Goal: Task Accomplishment & Management: Manage account settings

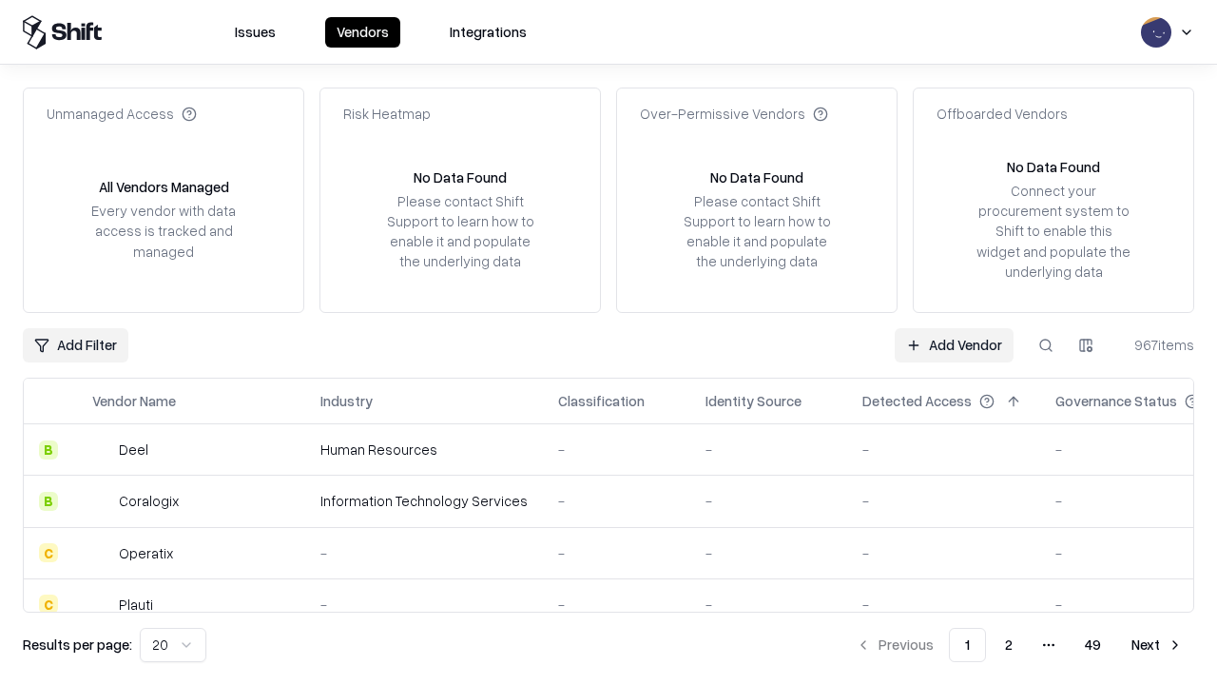
click at [954, 344] on link "Add Vendor" at bounding box center [954, 345] width 119 height 34
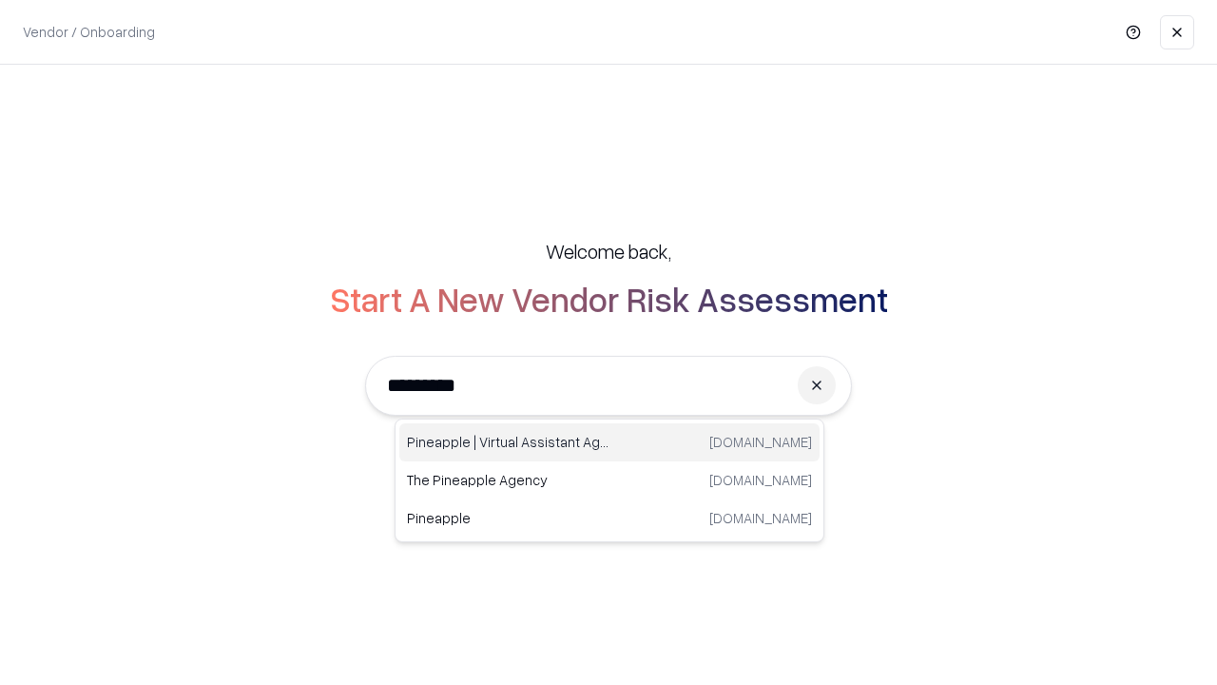
click at [610, 442] on div "Pineapple | Virtual Assistant Agency [DOMAIN_NAME]" at bounding box center [609, 442] width 420 height 38
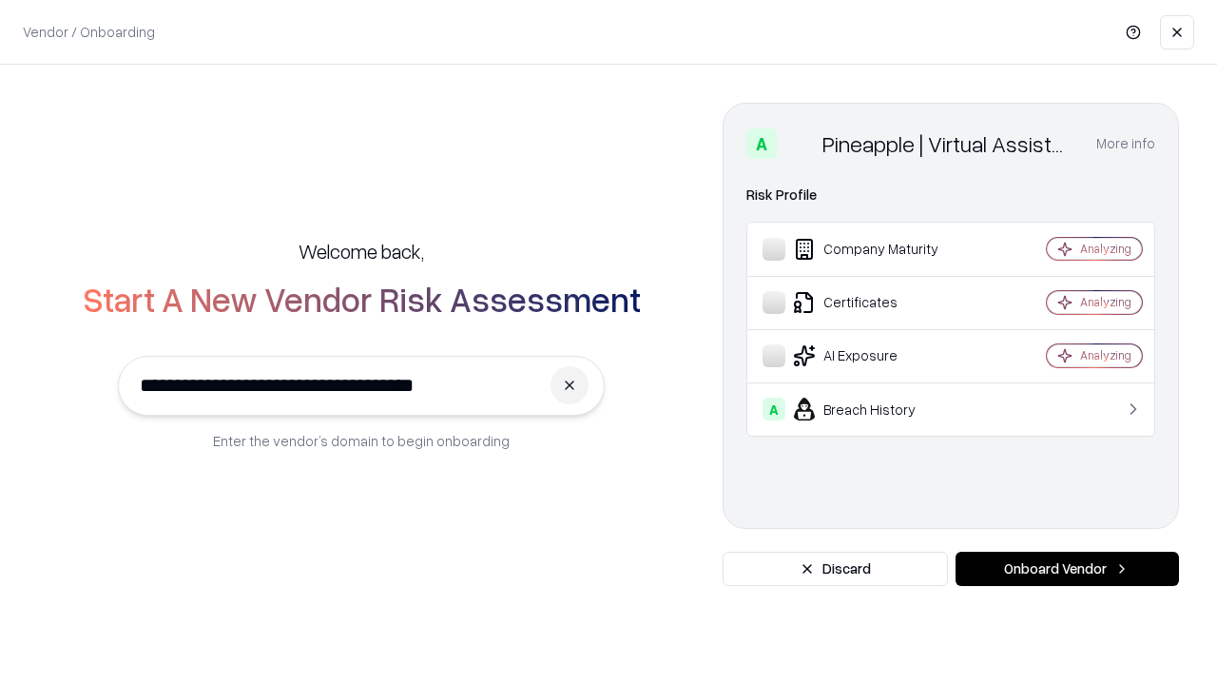
type input "**********"
click at [1067, 569] on button "Onboard Vendor" at bounding box center [1068, 569] width 224 height 34
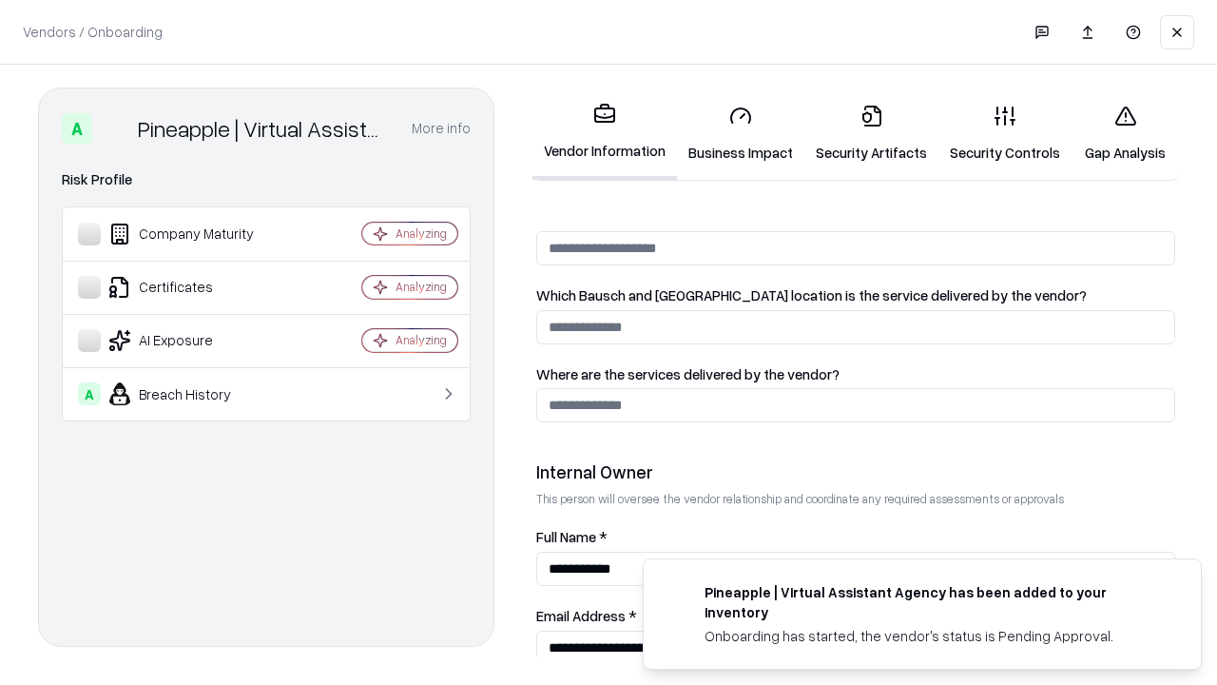
scroll to position [985, 0]
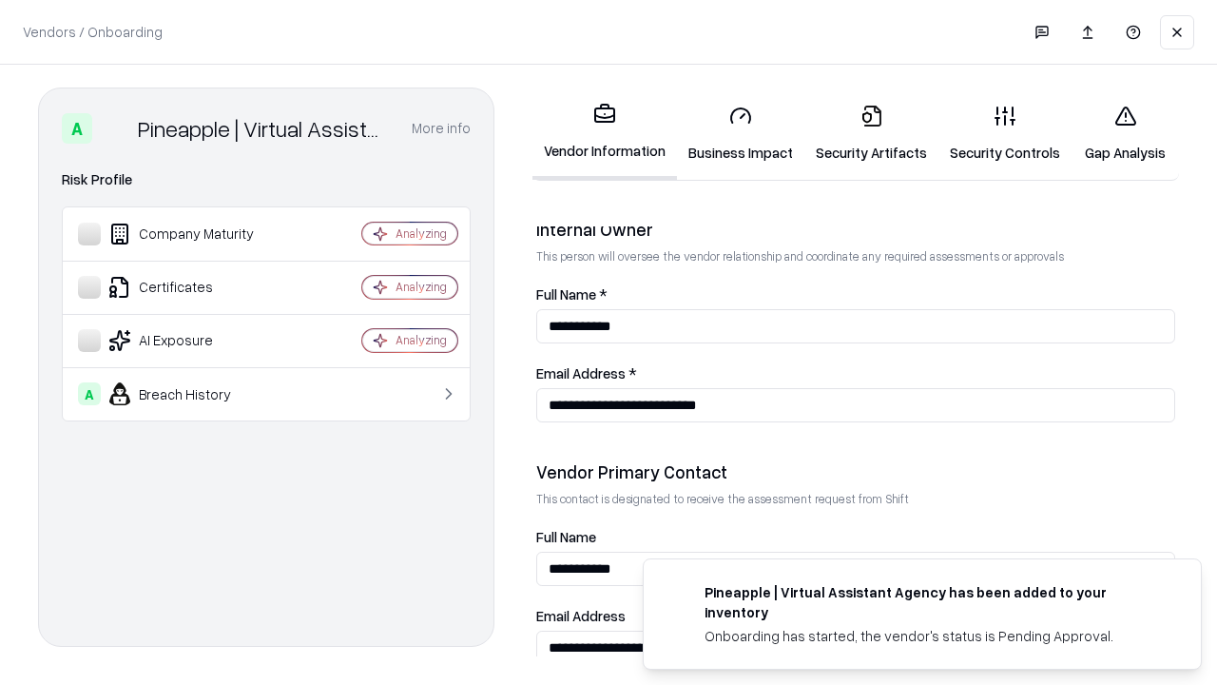
click at [871, 133] on link "Security Artifacts" at bounding box center [872, 133] width 134 height 88
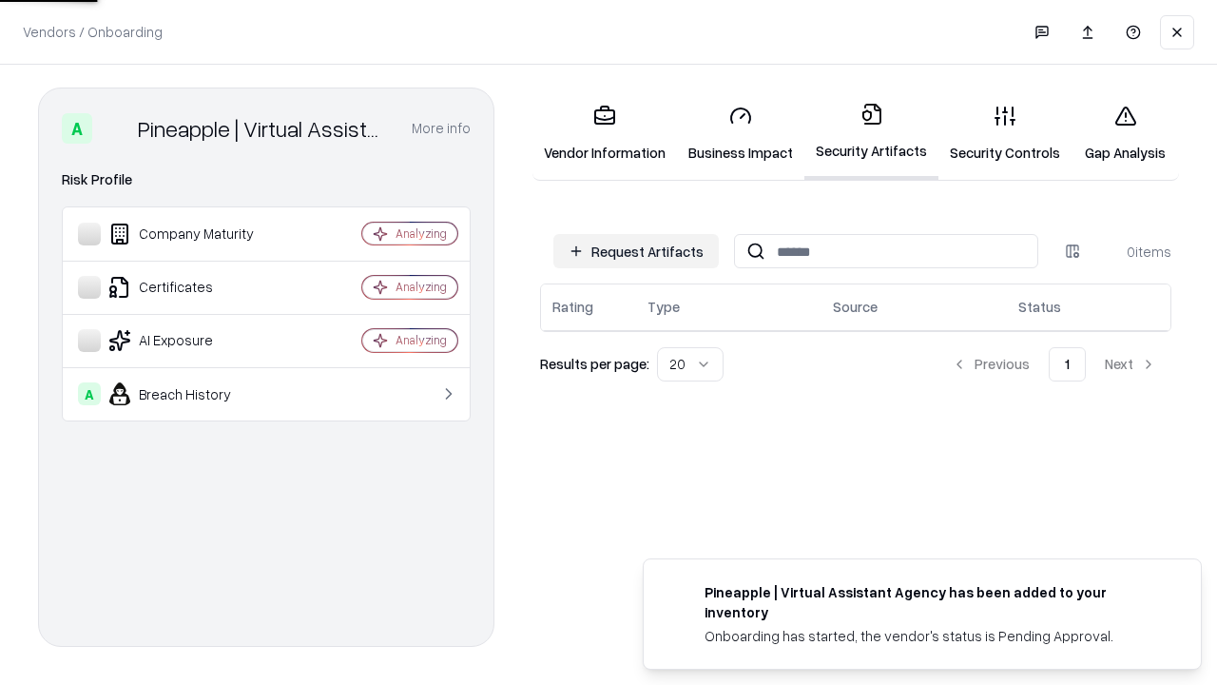
click at [636, 251] on button "Request Artifacts" at bounding box center [637, 251] width 166 height 34
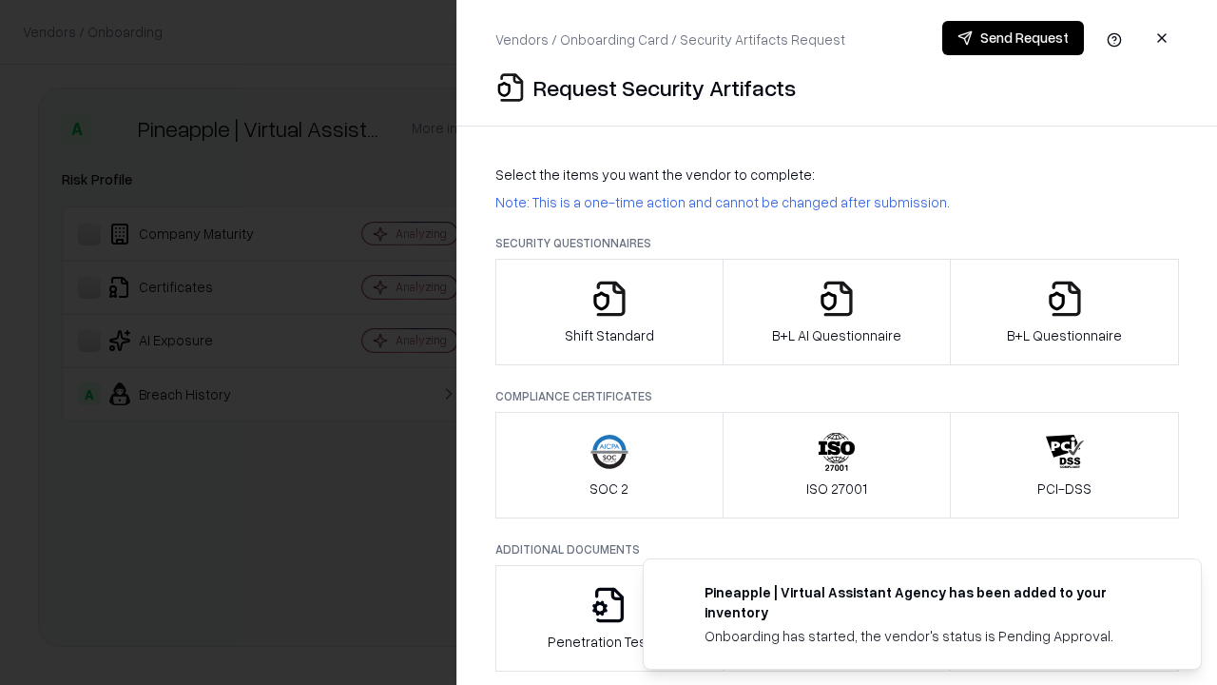
click at [1064, 312] on icon "button" at bounding box center [1065, 299] width 38 height 38
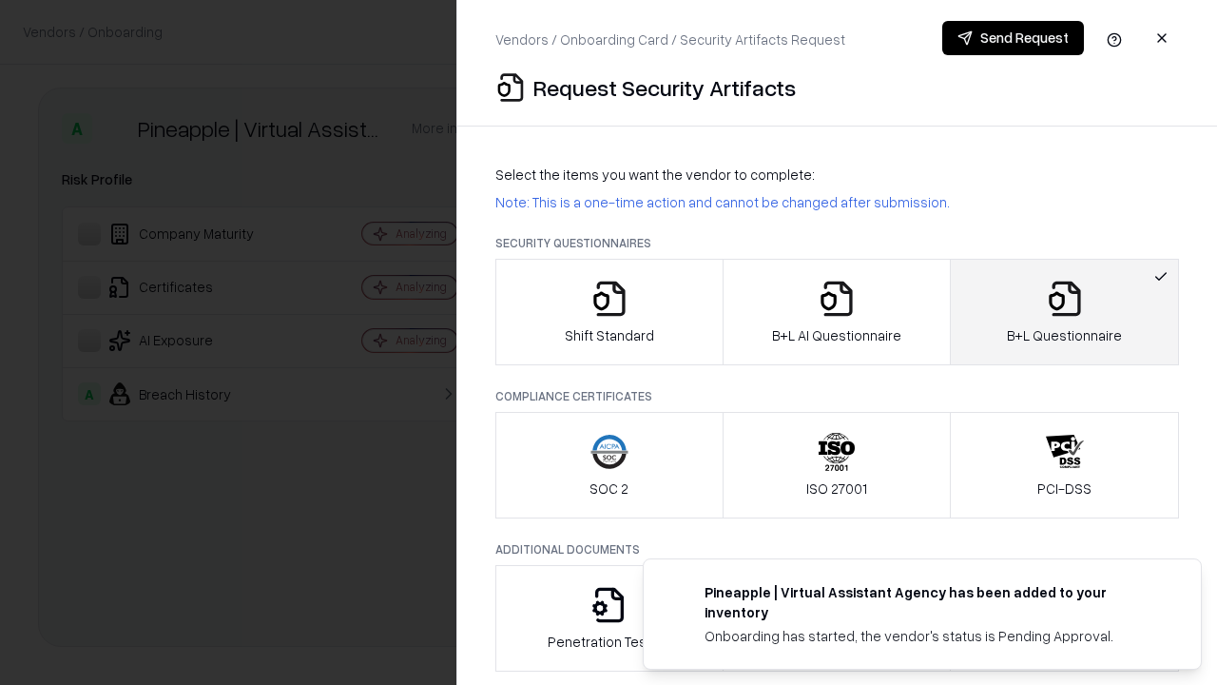
click at [836, 312] on icon "button" at bounding box center [837, 299] width 38 height 38
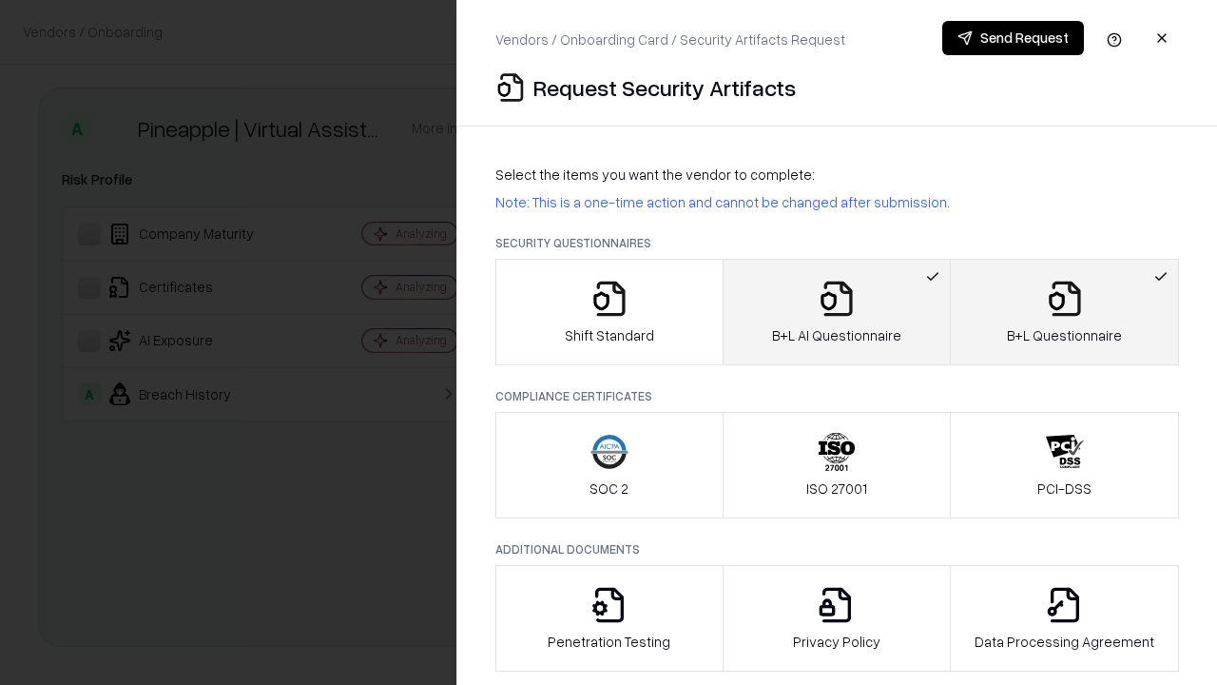
click at [1013, 38] on button "Send Request" at bounding box center [1014, 38] width 142 height 34
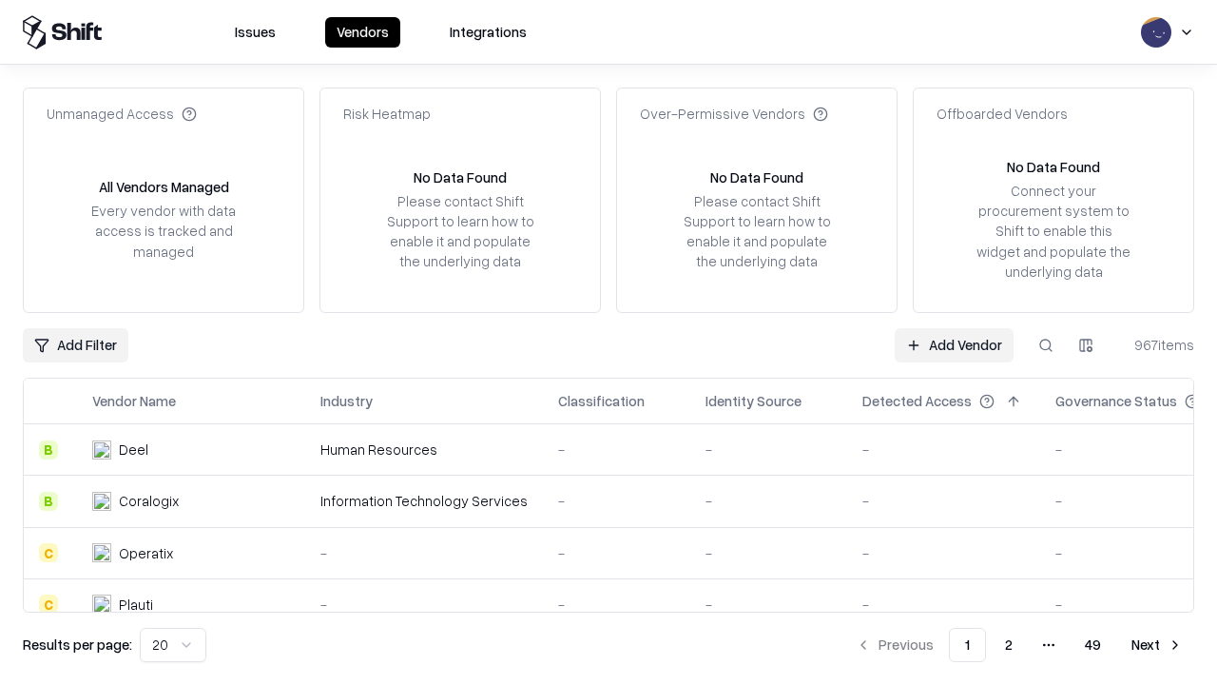
click at [1046, 344] on button at bounding box center [1046, 345] width 34 height 34
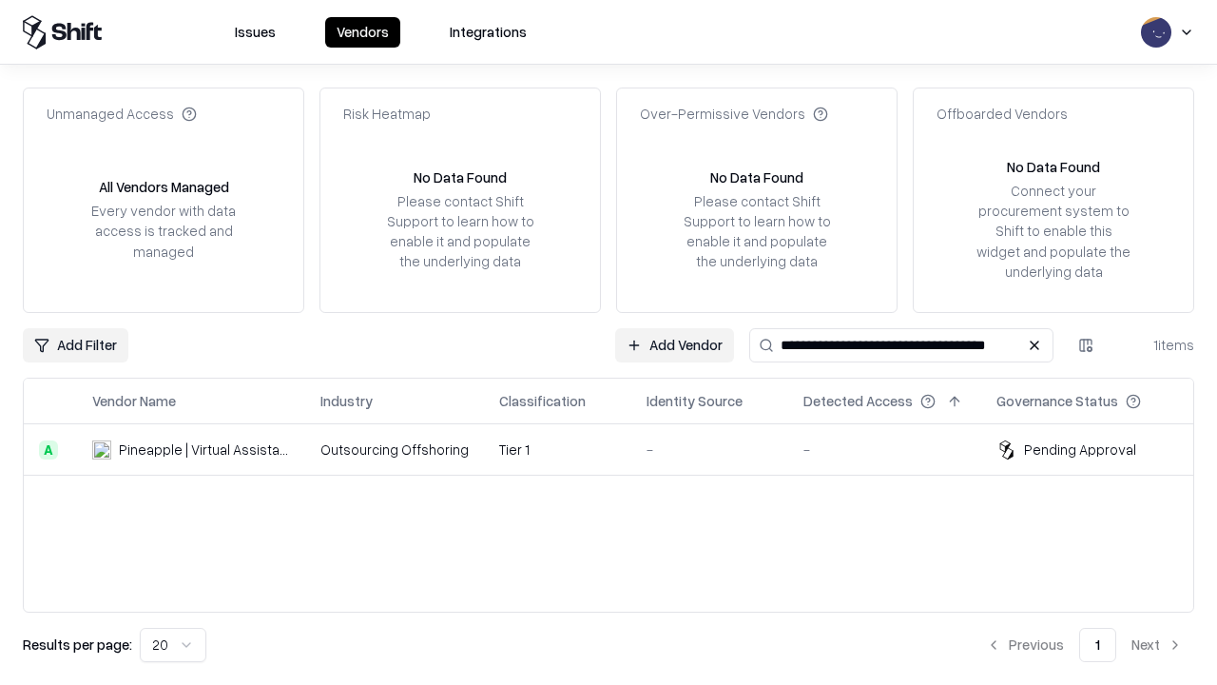
type input "**********"
click at [620, 449] on td "Tier 1" at bounding box center [557, 449] width 147 height 51
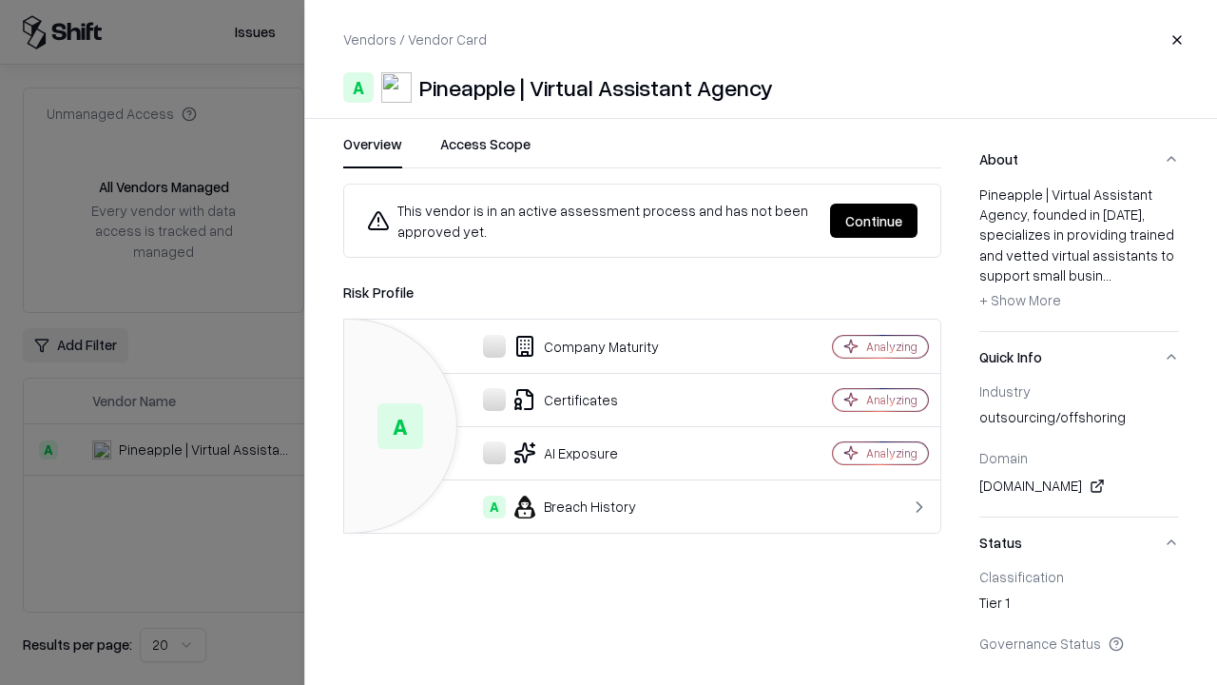
click at [874, 221] on button "Continue" at bounding box center [874, 221] width 88 height 34
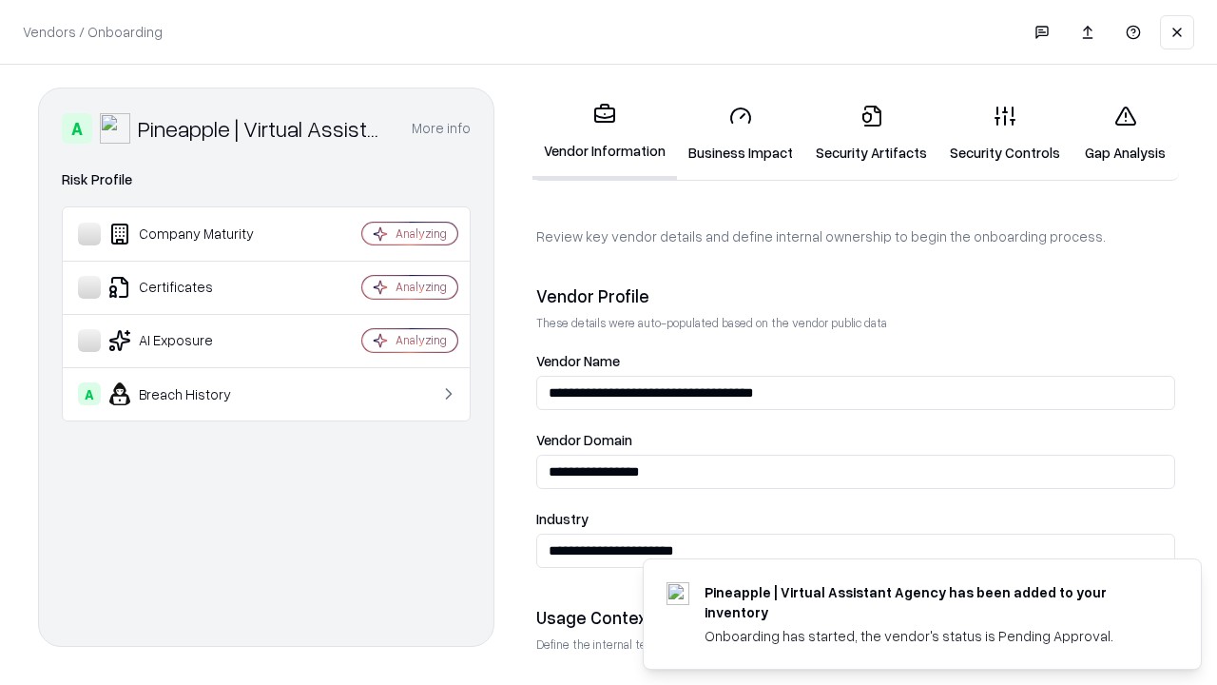
click at [871, 133] on link "Security Artifacts" at bounding box center [872, 133] width 134 height 88
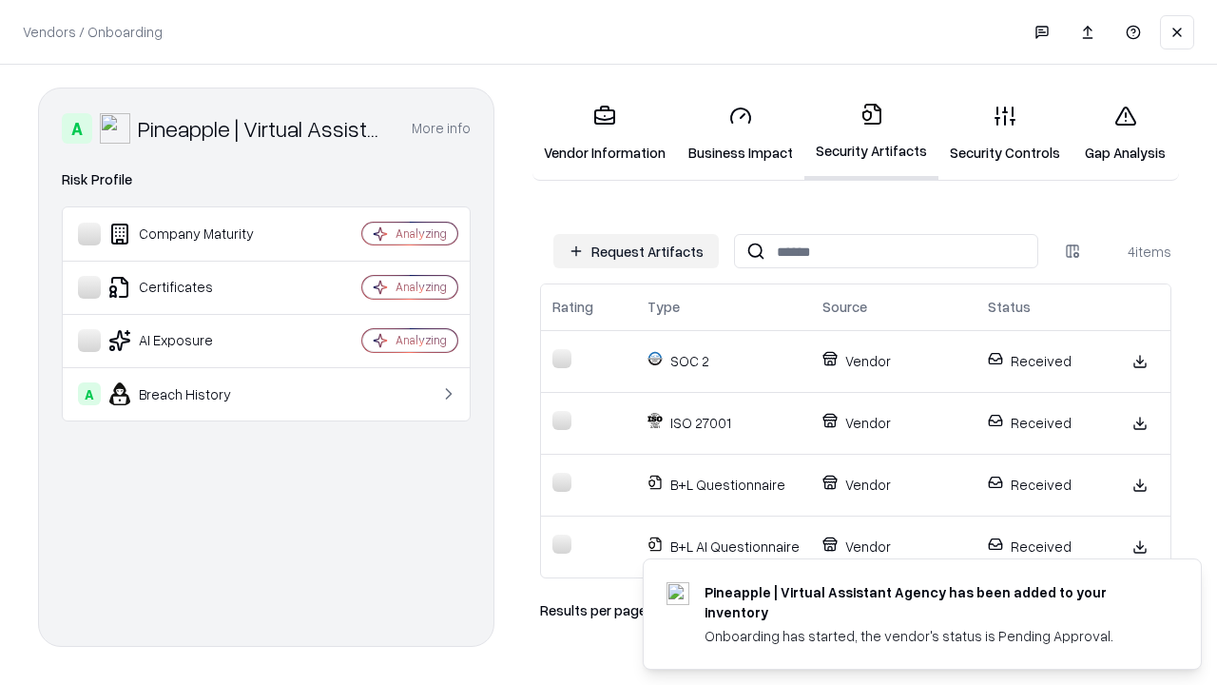
click at [1125, 133] on link "Gap Analysis" at bounding box center [1125, 133] width 107 height 88
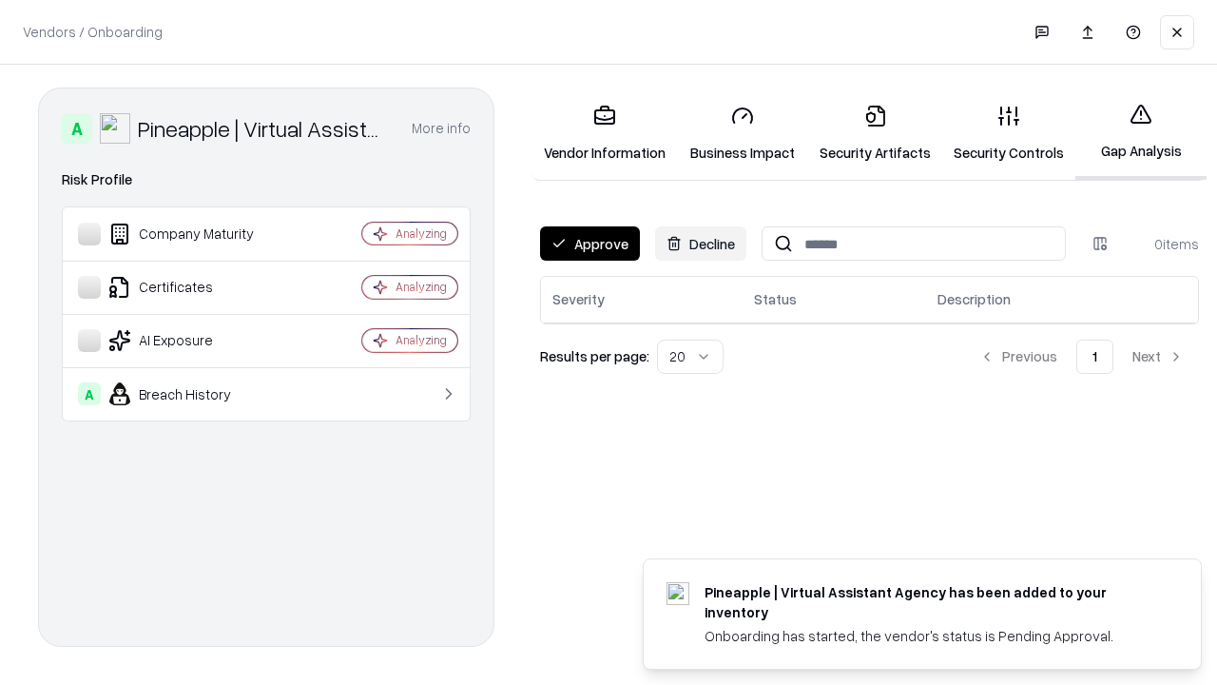
click at [590, 243] on button "Approve" at bounding box center [590, 243] width 100 height 34
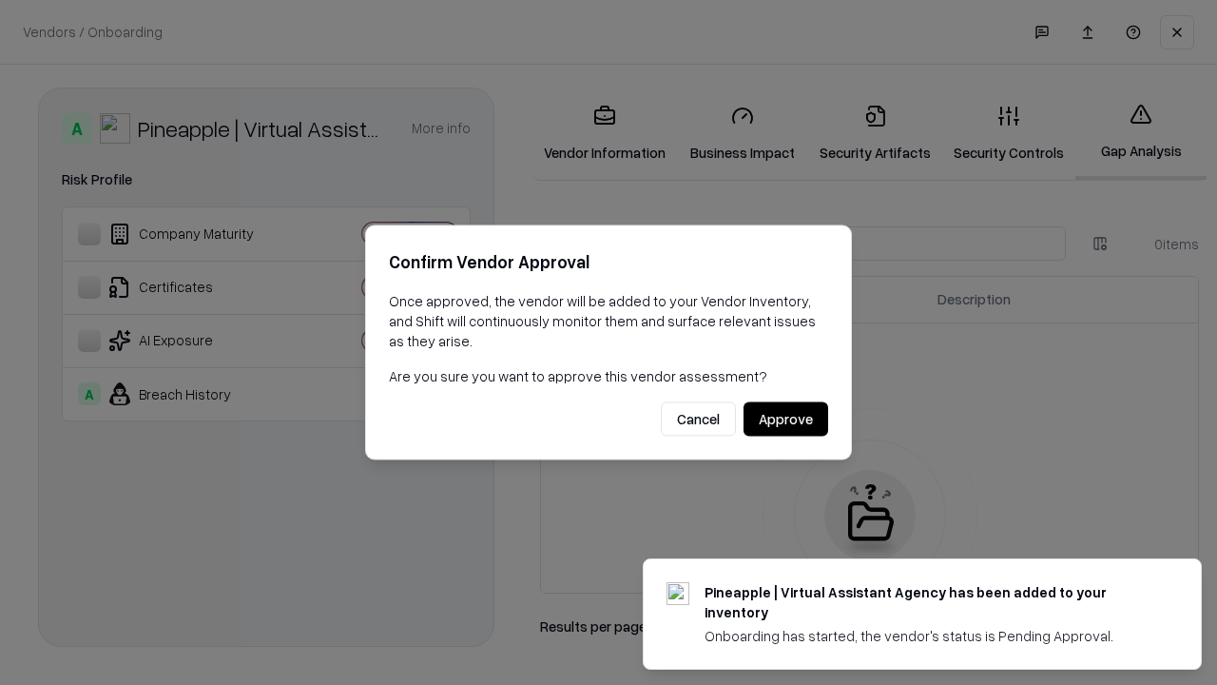
click at [786, 419] on button "Approve" at bounding box center [786, 419] width 85 height 34
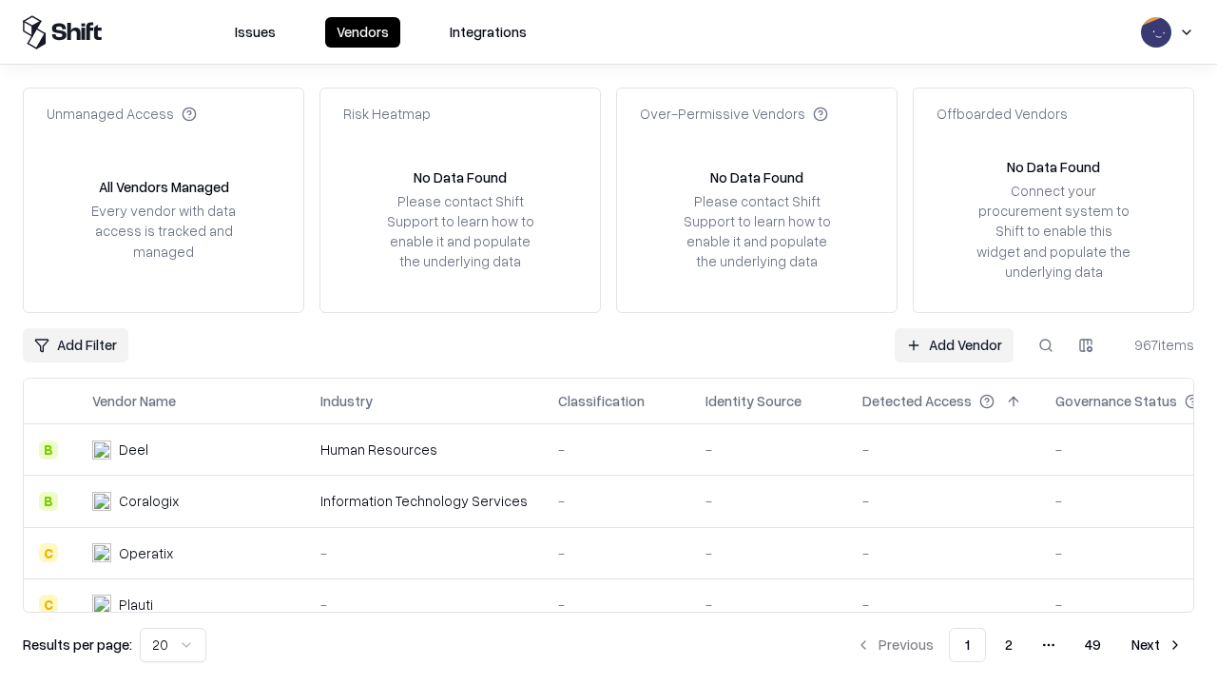
type input "**********"
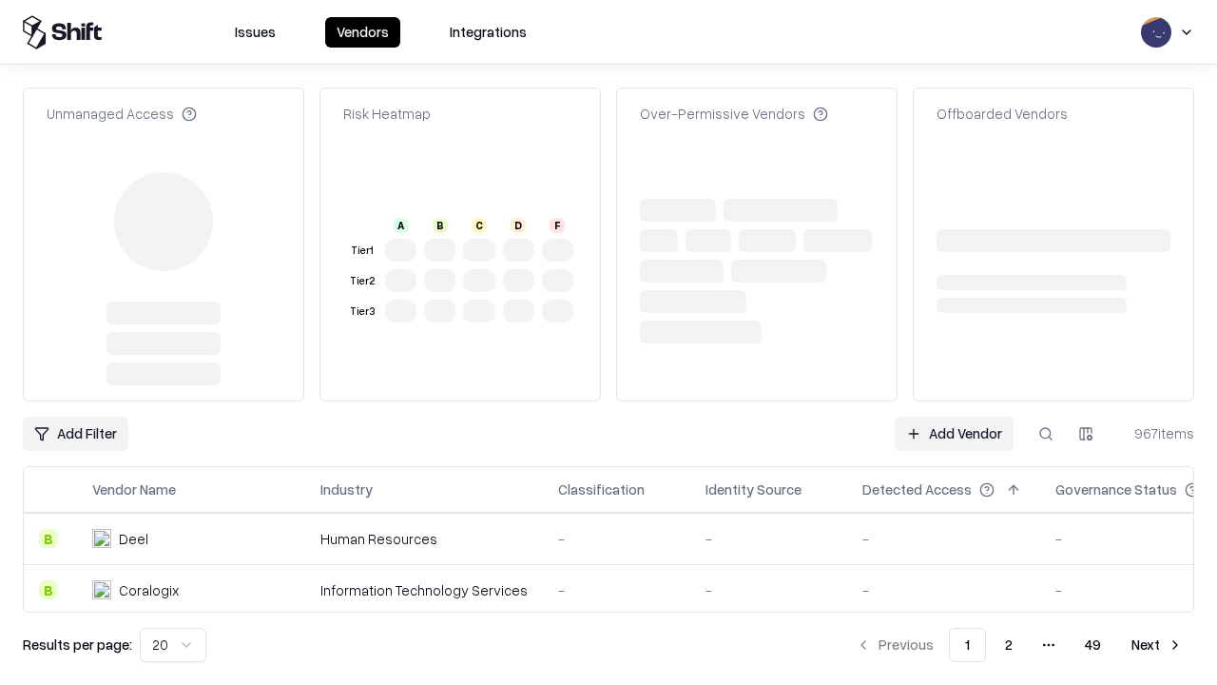
click at [954, 417] on link "Add Vendor" at bounding box center [954, 434] width 119 height 34
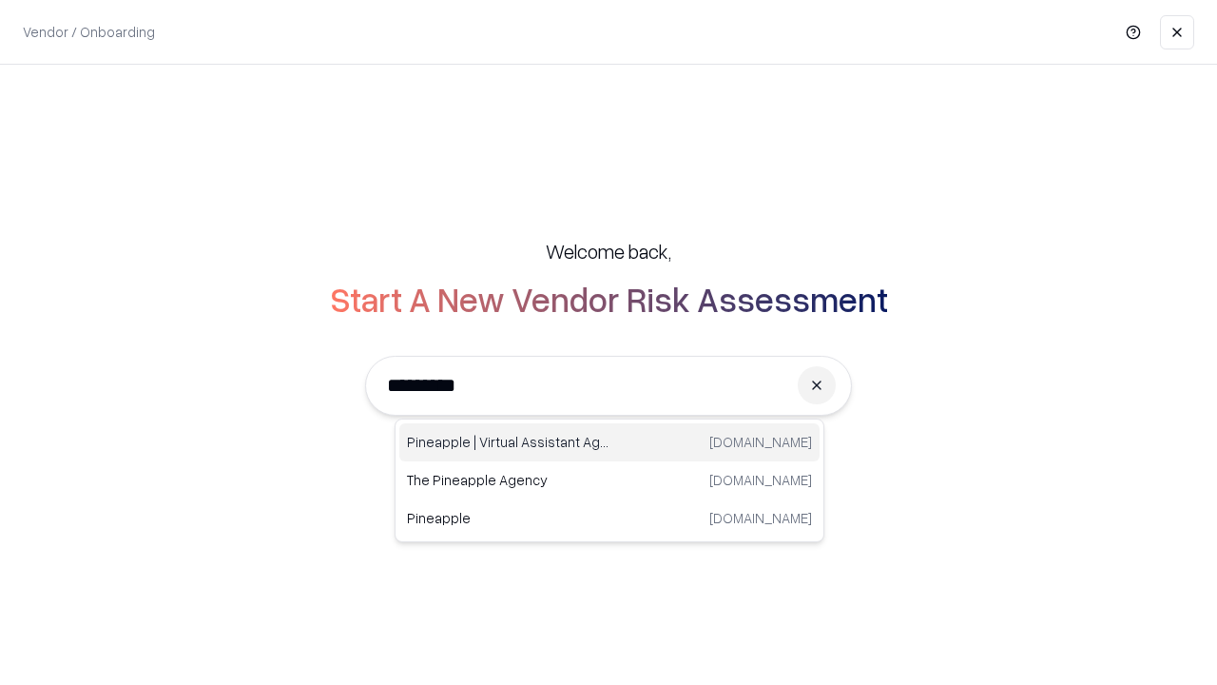
click at [610, 442] on div "Pineapple | Virtual Assistant Agency [DOMAIN_NAME]" at bounding box center [609, 442] width 420 height 38
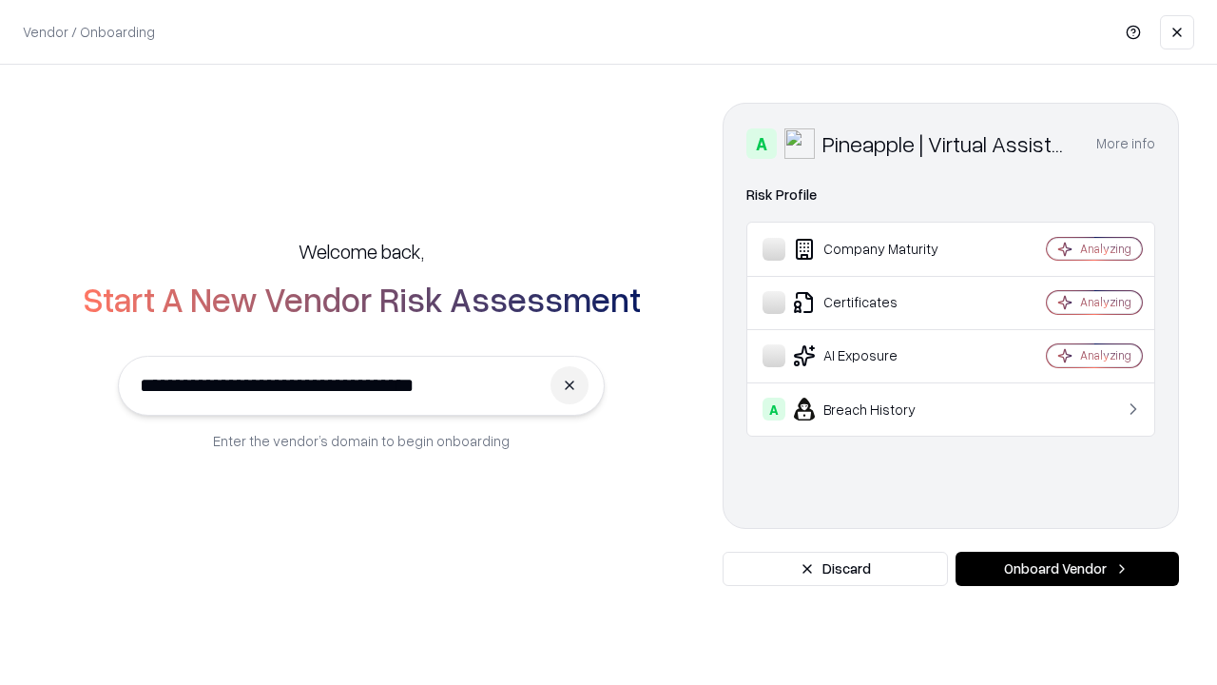
type input "**********"
click at [1067, 569] on button "Onboard Vendor" at bounding box center [1068, 569] width 224 height 34
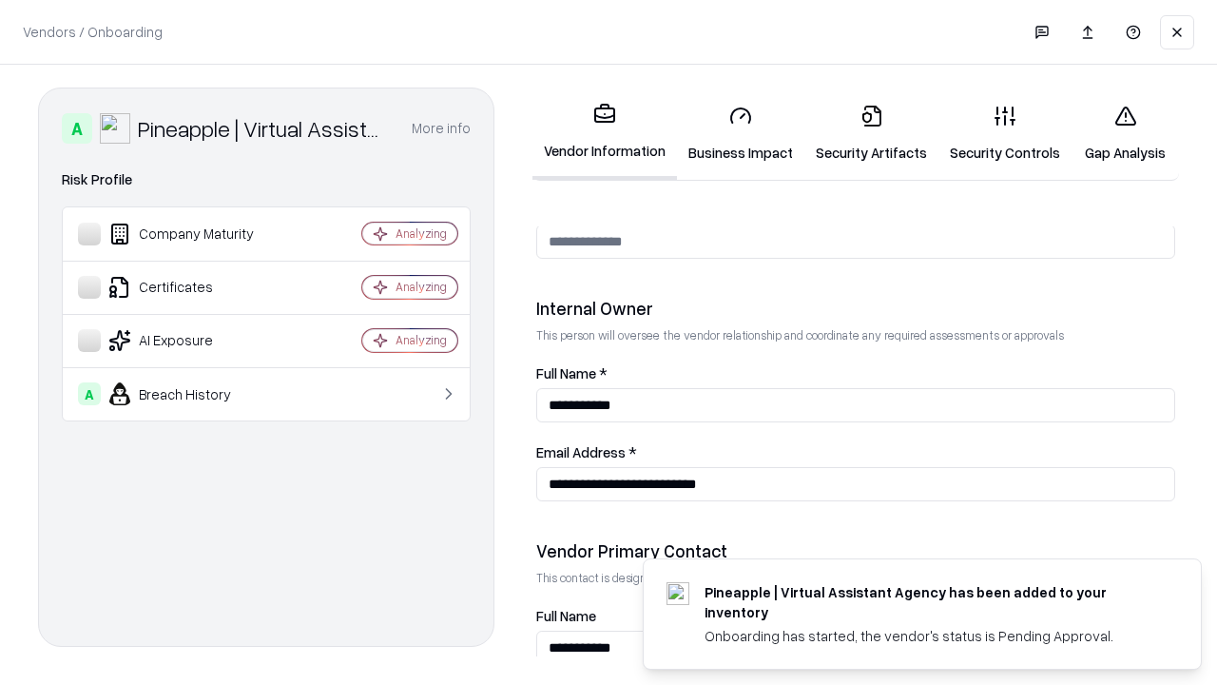
scroll to position [985, 0]
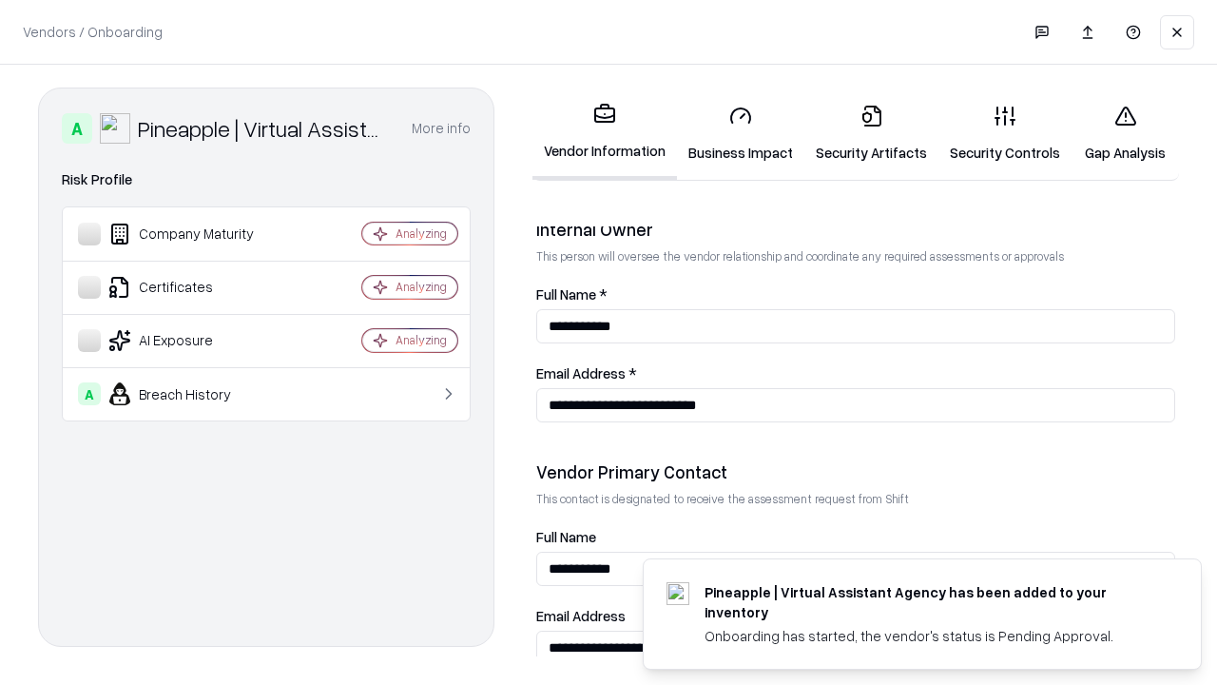
click at [1125, 133] on link "Gap Analysis" at bounding box center [1125, 133] width 107 height 88
